Goal: Submit feedback/report problem

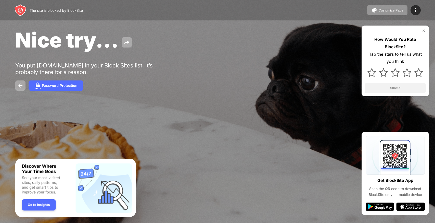
click at [371, 72] on img at bounding box center [372, 72] width 9 height 9
click at [406, 88] on button "Submit" at bounding box center [395, 88] width 61 height 10
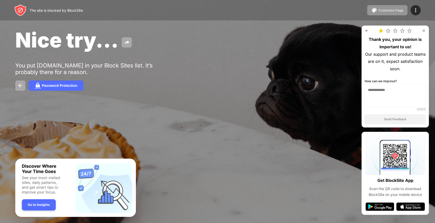
click at [390, 30] on img at bounding box center [388, 31] width 4 height 4
click at [399, 84] on textarea at bounding box center [395, 95] width 61 height 23
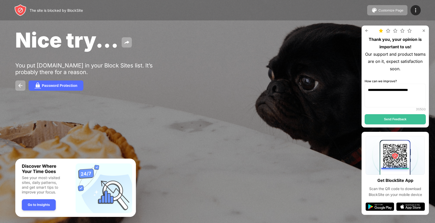
type textarea "**********"
click at [396, 122] on button "Send Feedback" at bounding box center [395, 119] width 61 height 10
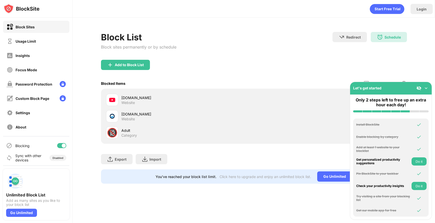
click at [177, 114] on div "poki.com" at bounding box center [188, 113] width 133 height 5
click at [65, 144] on div at bounding box center [64, 145] width 4 height 4
click at [61, 146] on div at bounding box center [60, 145] width 4 height 4
click at [64, 147] on div at bounding box center [64, 145] width 4 height 4
click at [62, 144] on div at bounding box center [61, 145] width 9 height 5
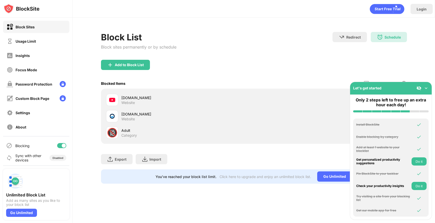
click at [416, 96] on div "Only 2 steps left to free up an extra hour each day!" at bounding box center [391, 104] width 82 height 21
click at [317, 61] on div "Add to Block List" at bounding box center [254, 69] width 306 height 18
click at [297, 37] on div "Block List Block sites permanently or by schedule Redirect Choose a site to be …" at bounding box center [254, 46] width 306 height 28
click at [435, 145] on div "Block List Block sites permanently or by schedule Redirect Choose a site to be …" at bounding box center [254, 108] width 363 height 180
